Goal: Find specific page/section: Find specific page/section

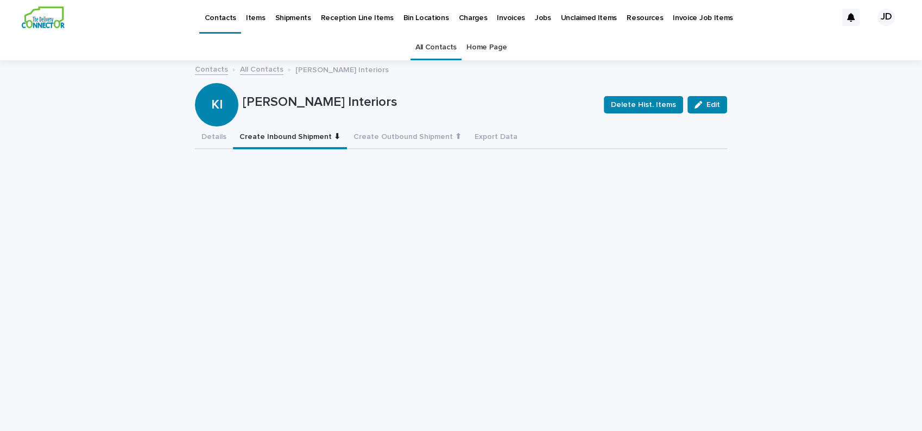
click at [419, 50] on link "All Contacts" at bounding box center [435, 48] width 41 height 26
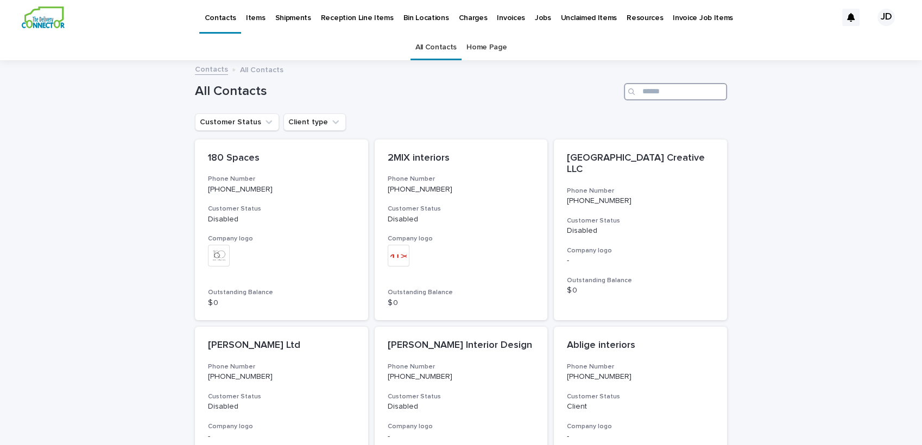
click at [683, 93] on input "Search" at bounding box center [675, 91] width 103 height 17
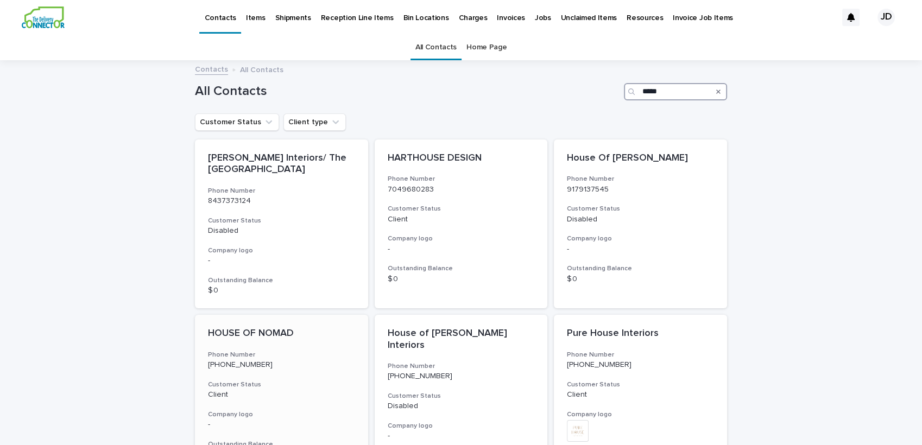
type input "*****"
click at [330, 332] on p "HOUSE OF NOMAD" at bounding box center [281, 334] width 147 height 12
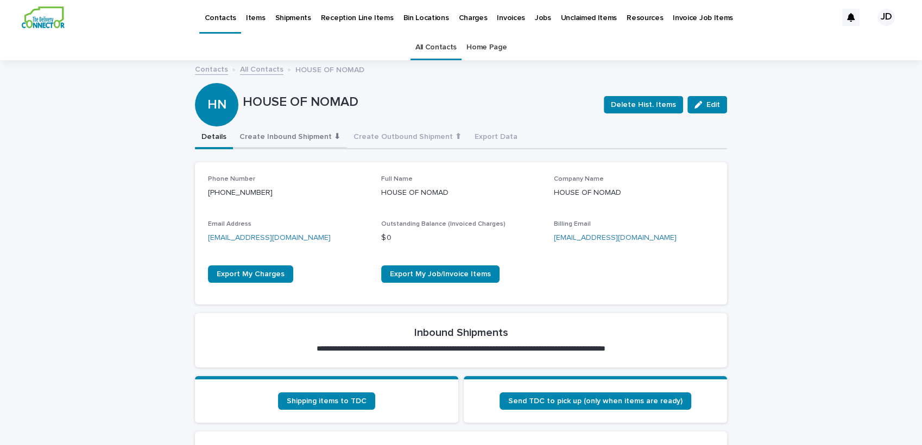
click at [275, 134] on button "Create Inbound Shipment ⬇" at bounding box center [290, 138] width 114 height 23
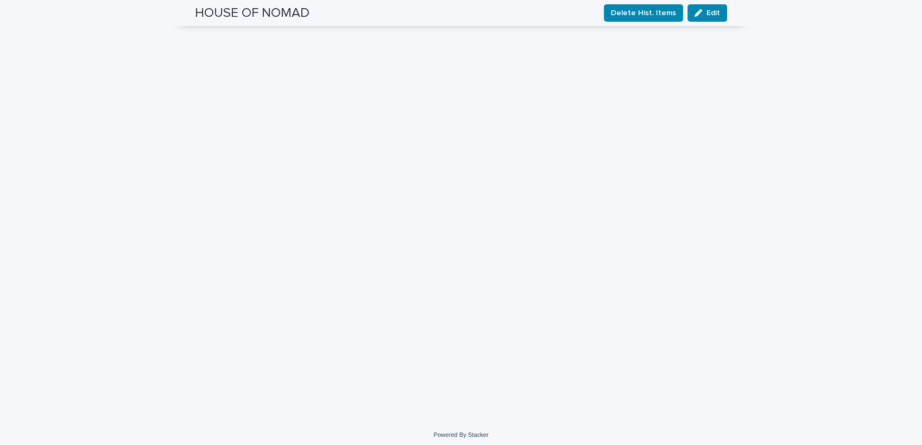
scroll to position [507, 0]
